Goal: Information Seeking & Learning: Learn about a topic

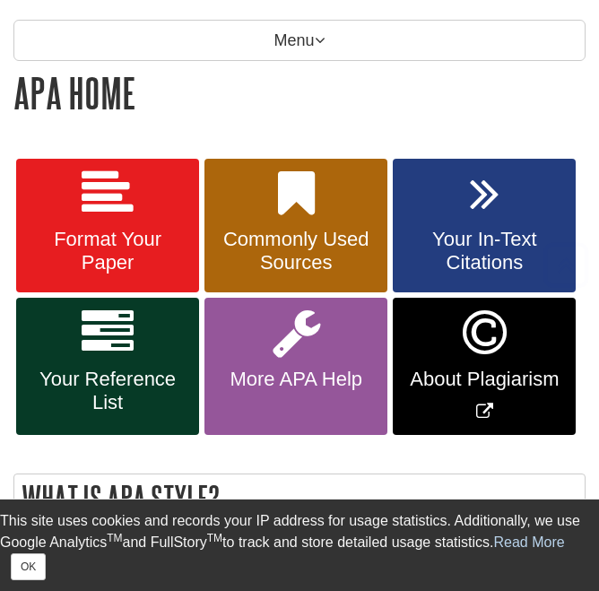
scroll to position [269, 0]
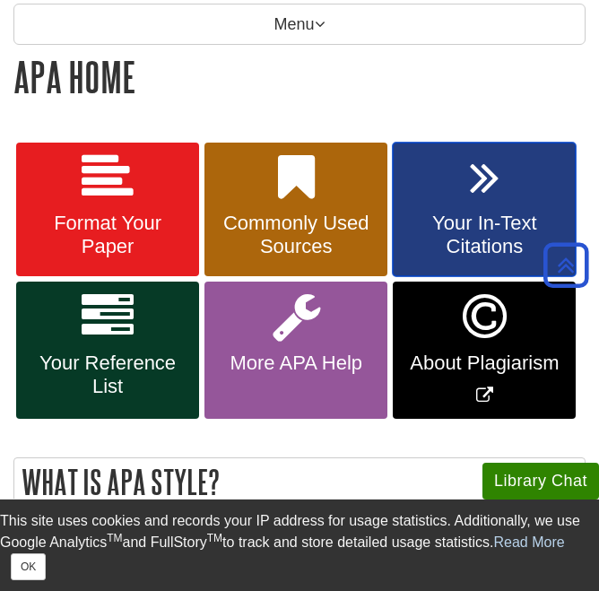
click at [476, 202] on icon at bounding box center [485, 178] width 30 height 52
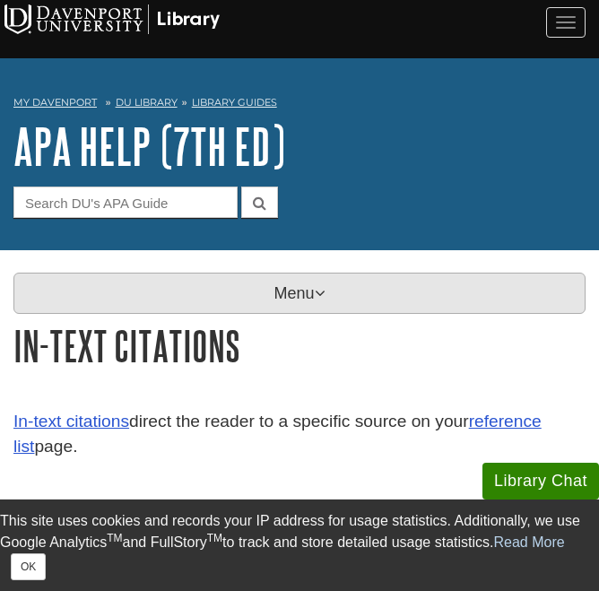
click at [223, 284] on p "Menu" at bounding box center [299, 293] width 572 height 41
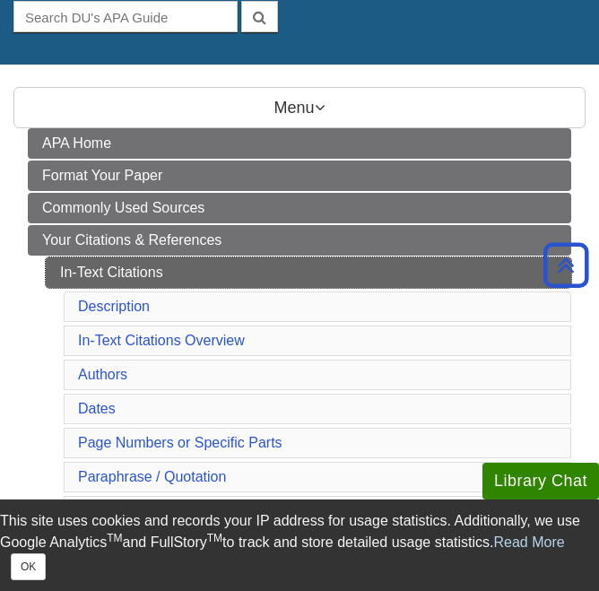
scroll to position [179, 0]
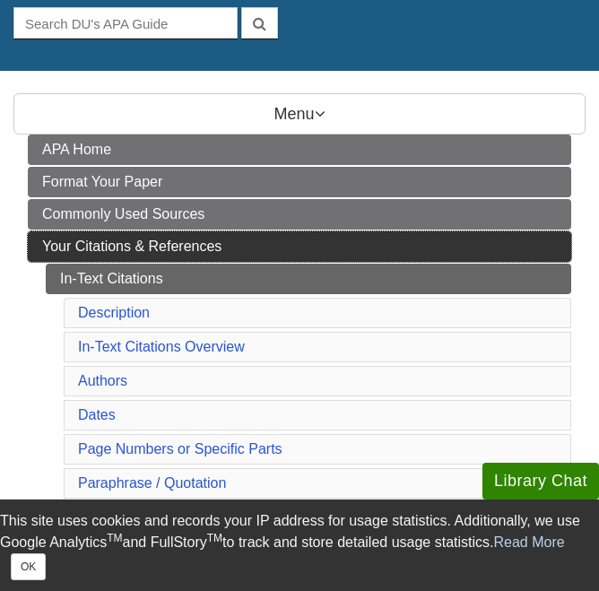
click at [153, 244] on span "Your Citations & References" at bounding box center [131, 246] width 179 height 15
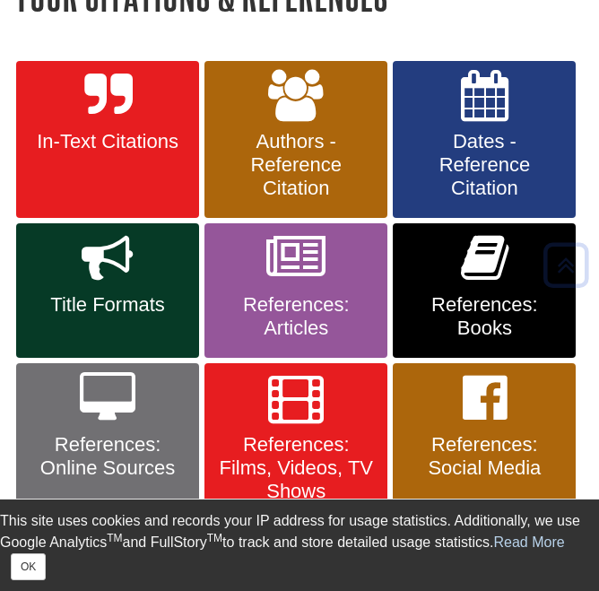
scroll to position [359, 0]
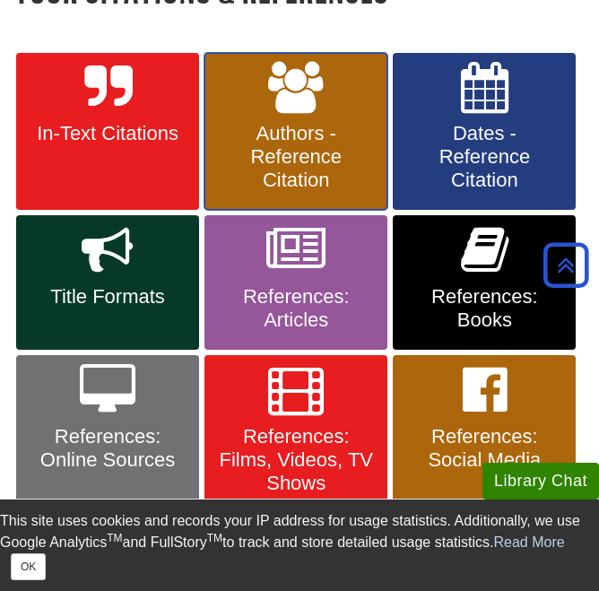
click at [352, 152] on span "Authors - Reference Citation" at bounding box center [296, 157] width 156 height 70
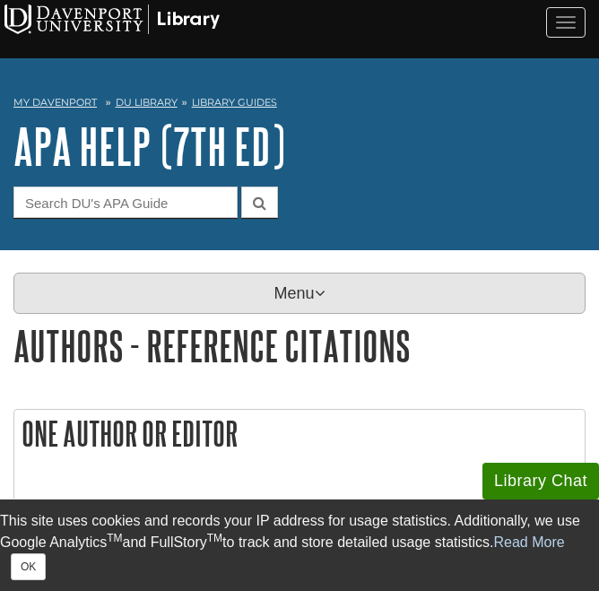
click at [300, 299] on p "Menu" at bounding box center [299, 293] width 572 height 41
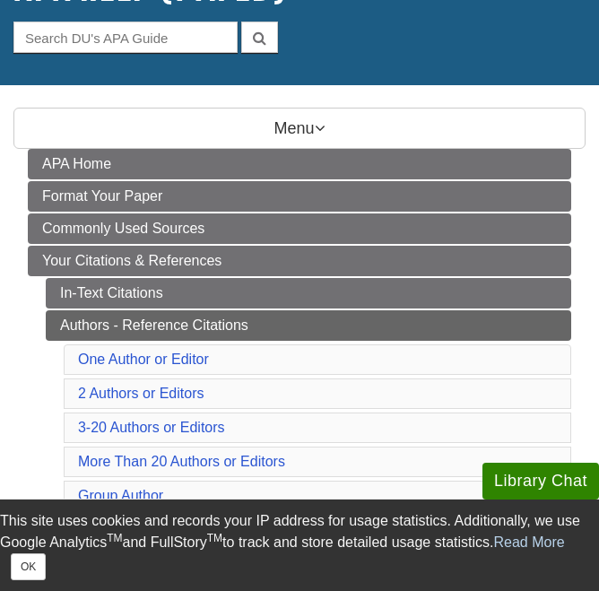
scroll to position [269, 0]
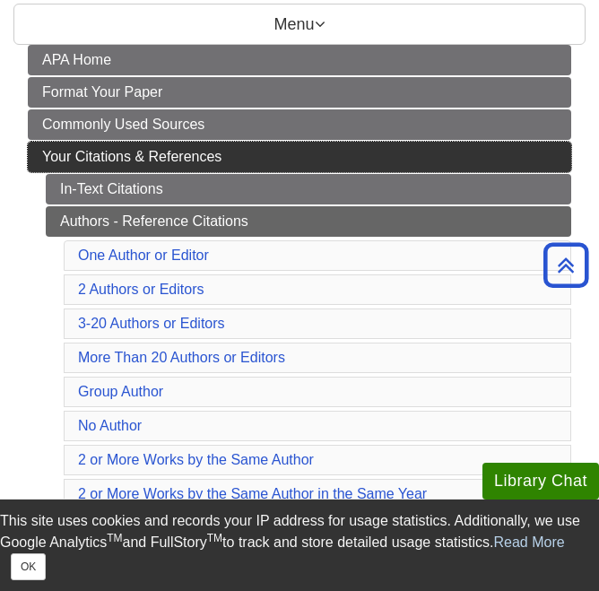
click at [155, 153] on span "Your Citations & References" at bounding box center [131, 156] width 179 height 15
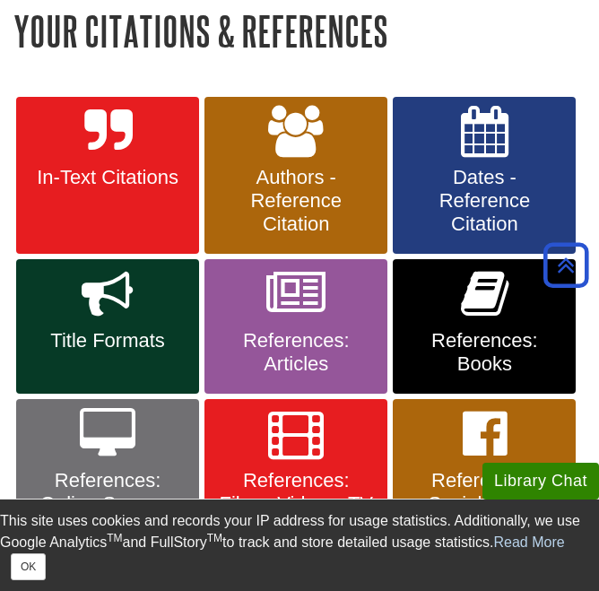
scroll to position [359, 0]
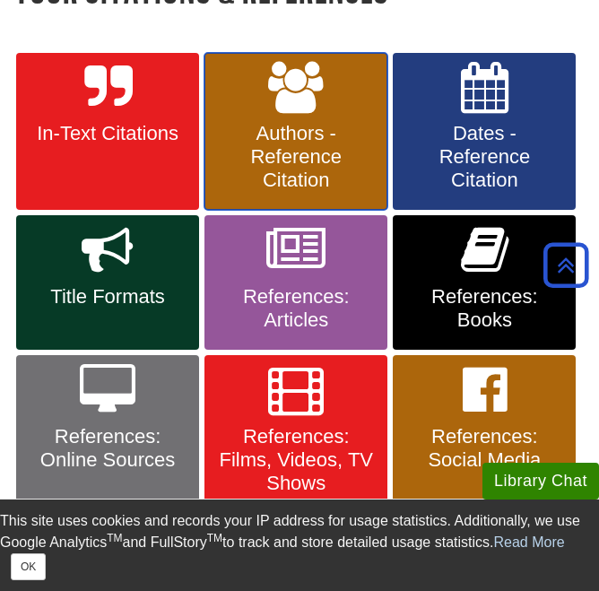
click at [340, 160] on span "Authors - Reference Citation" at bounding box center [296, 157] width 156 height 70
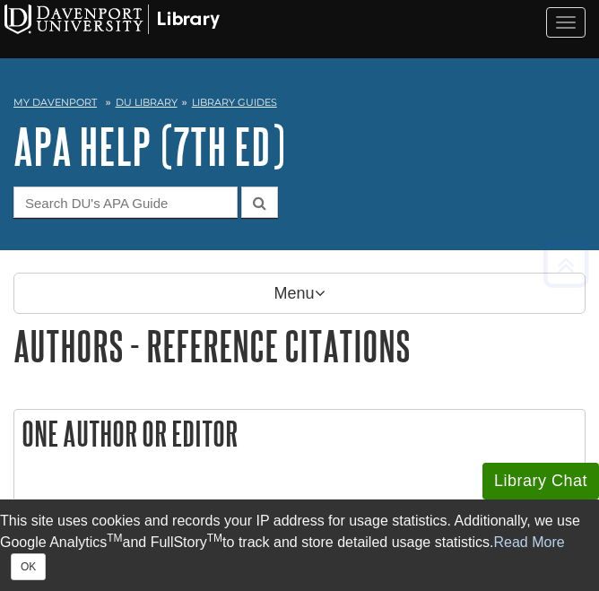
click at [300, 314] on div "Menu APA Home Format Your Paper Commonly Used Sources Your Citations & Referenc…" at bounding box center [299, 298] width 599 height 50
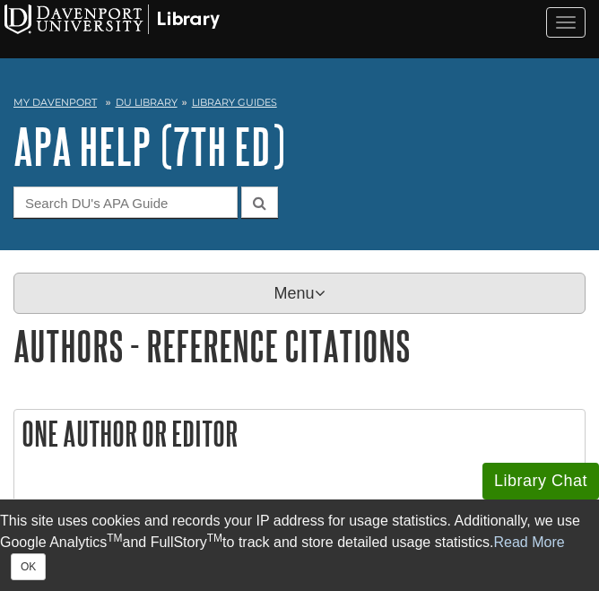
click at [300, 307] on p "Menu" at bounding box center [299, 293] width 572 height 41
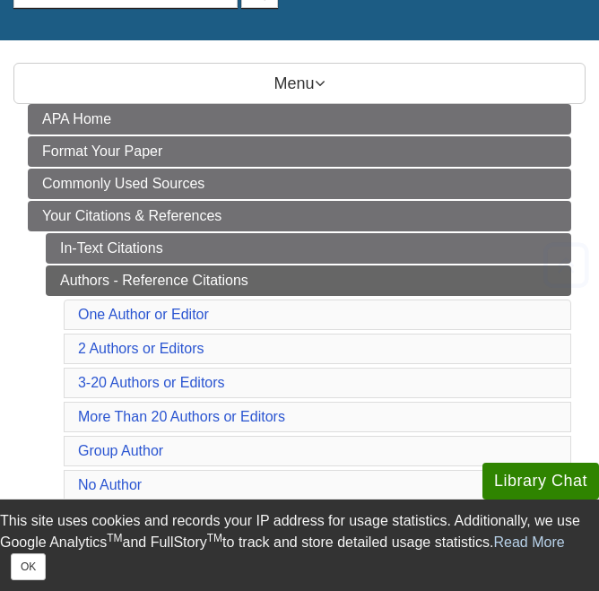
scroll to position [269, 0]
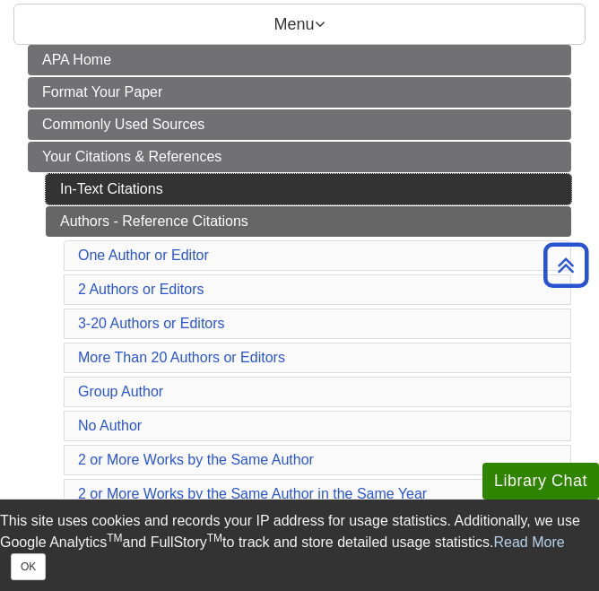
click at [144, 190] on link "In-Text Citations" at bounding box center [309, 189] width 526 height 31
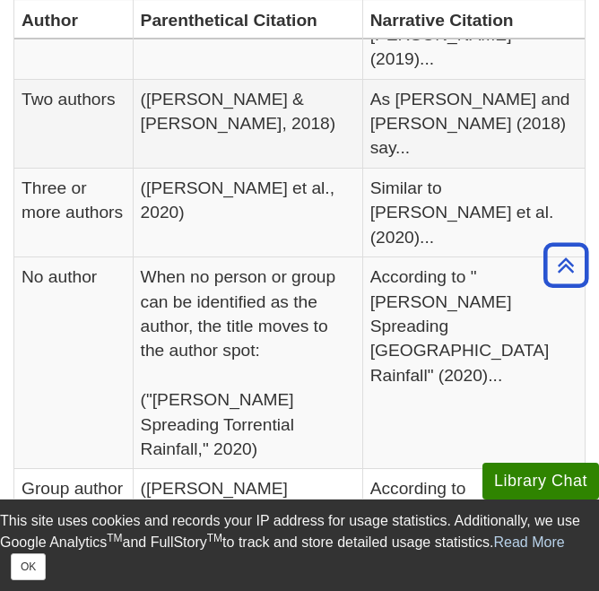
scroll to position [628, 0]
